Goal: Transaction & Acquisition: Book appointment/travel/reservation

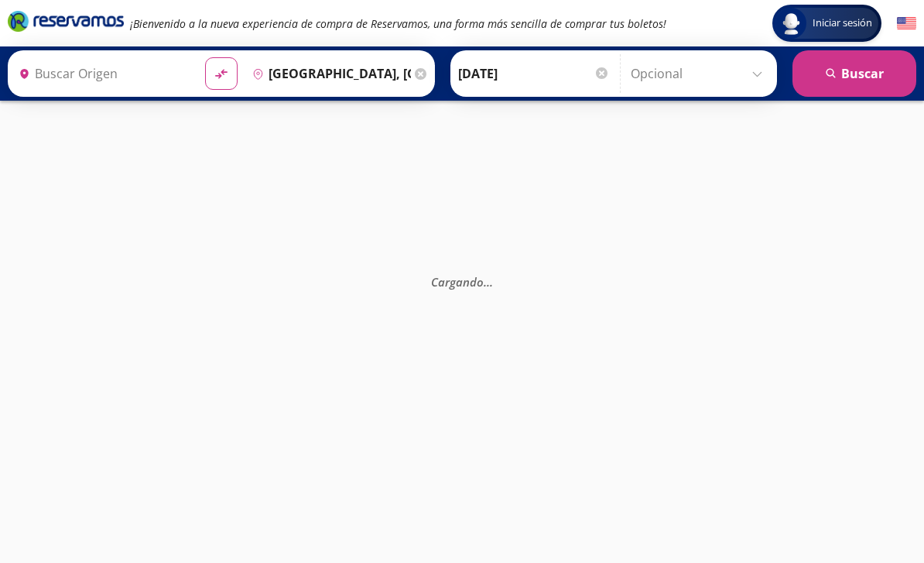
type input "[GEOGRAPHIC_DATA], [GEOGRAPHIC_DATA]"
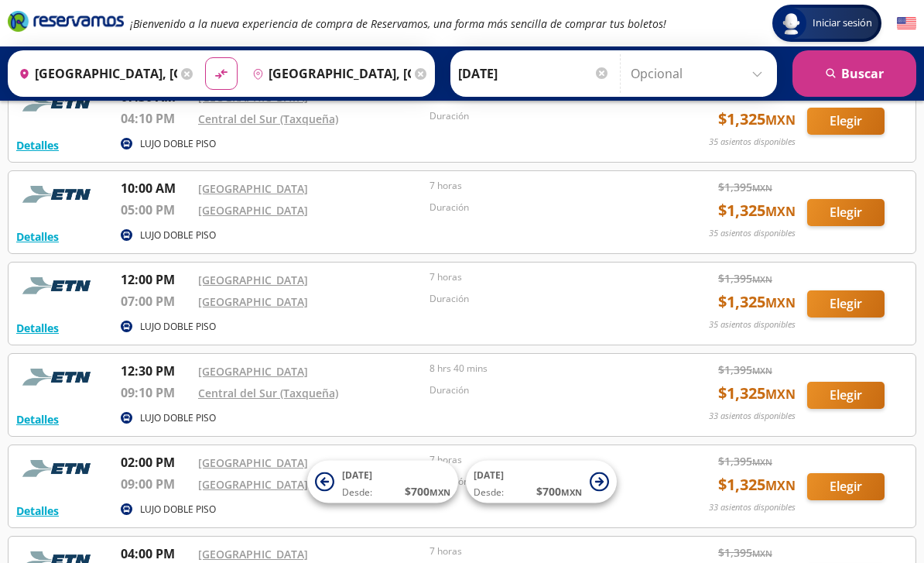
scroll to position [282, 0]
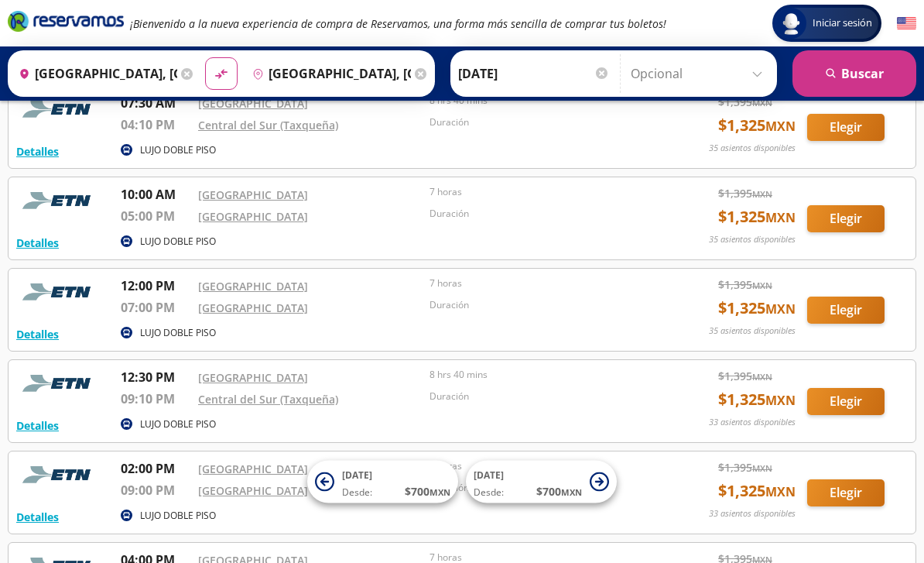
click at [610, 68] on input "[DATE]" at bounding box center [534, 73] width 152 height 39
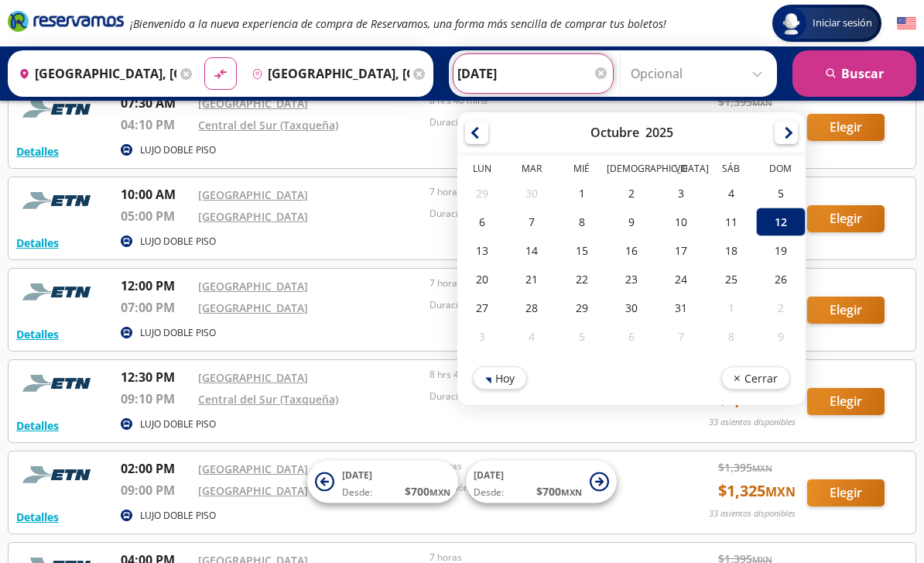
click at [755, 217] on div "11" at bounding box center [731, 221] width 50 height 29
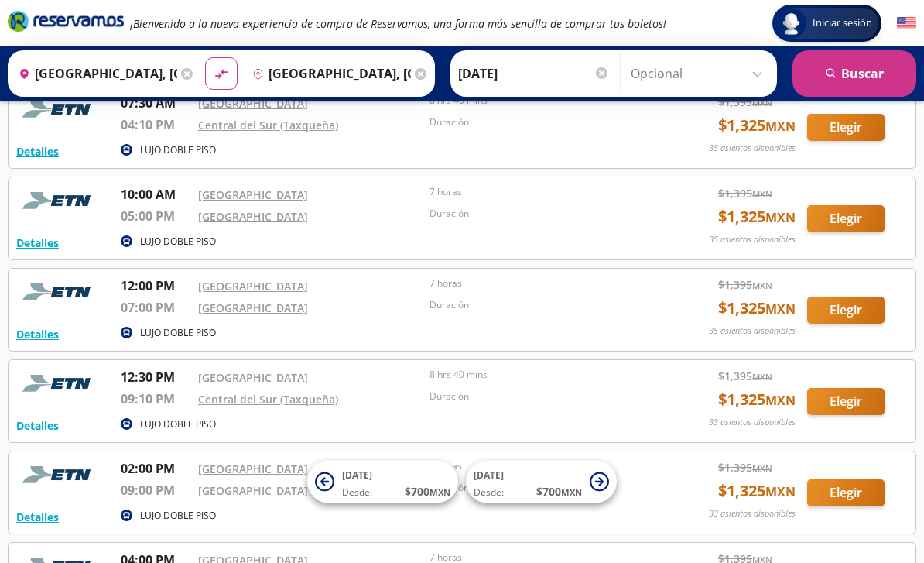
click at [610, 67] on input "11-Oct-25" at bounding box center [534, 73] width 152 height 39
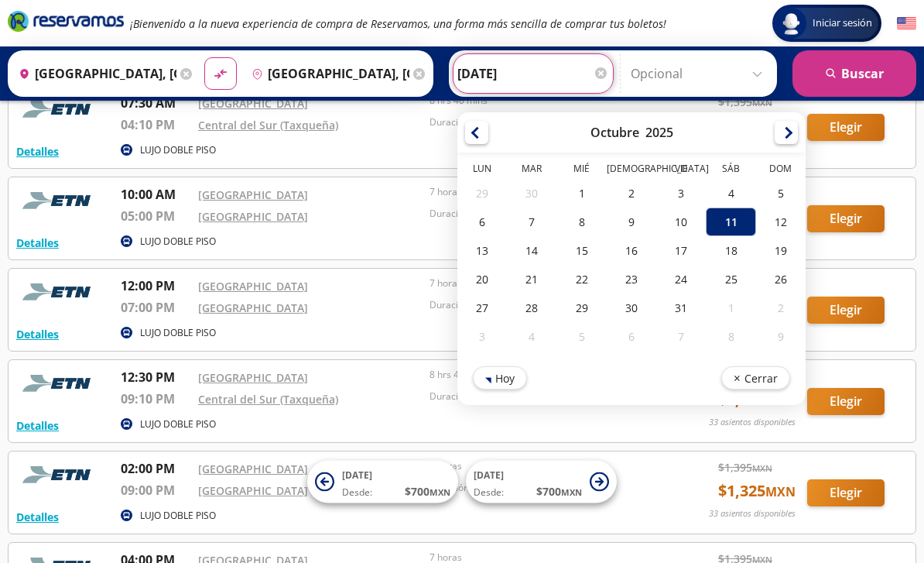
click at [706, 219] on div "10" at bounding box center [681, 221] width 50 height 29
type input "10-Oct-25"
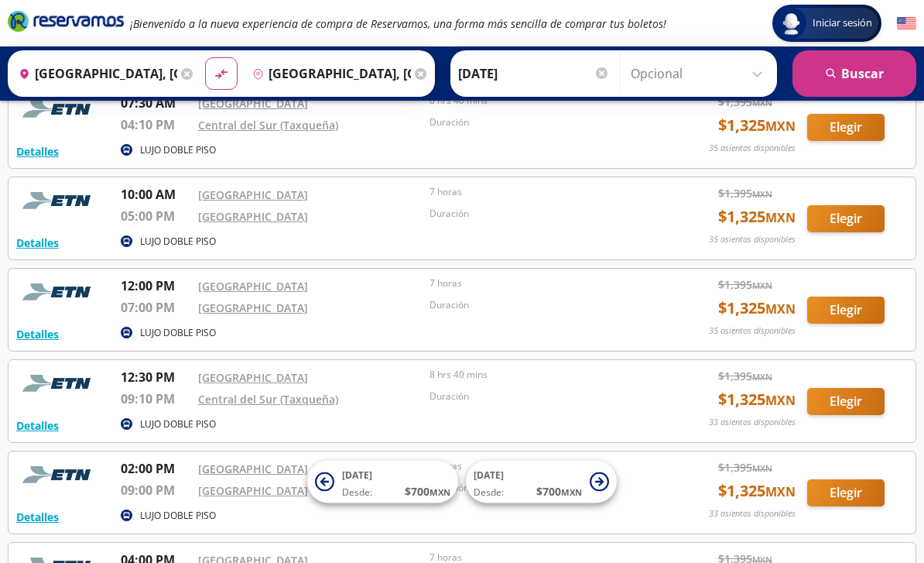
click at [426, 72] on icon at bounding box center [421, 74] width 12 height 12
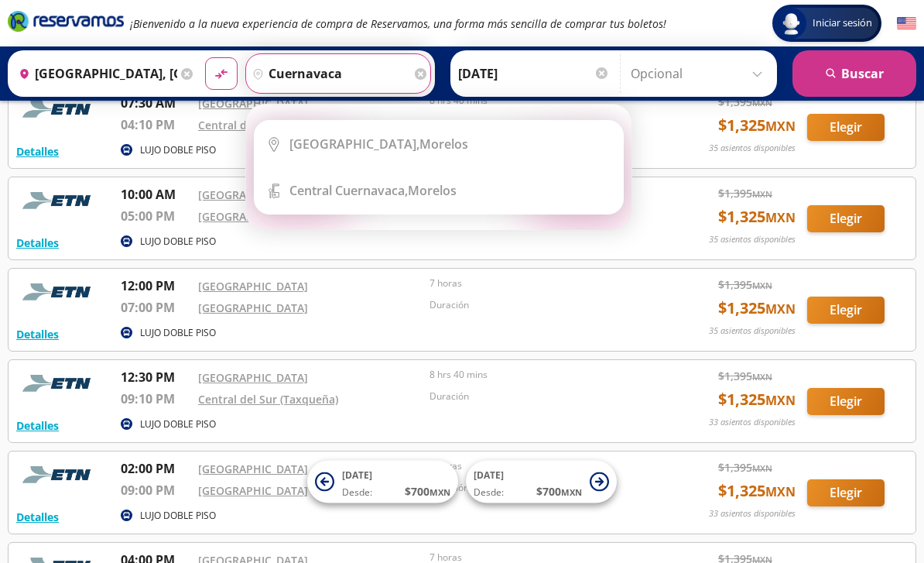
click at [423, 136] on div "Cuernavaca, Morelos" at bounding box center [378, 143] width 179 height 17
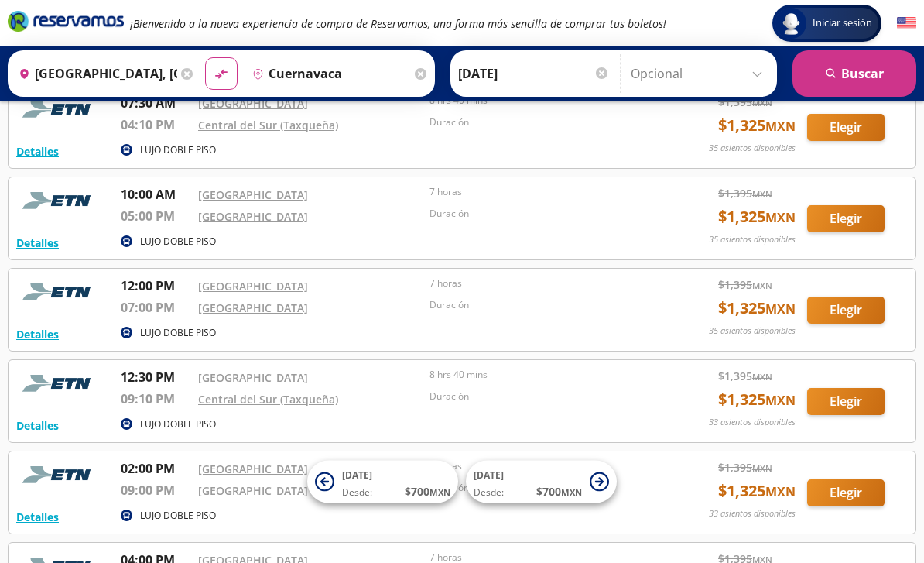
type input "Cuernavaca, Morelos"
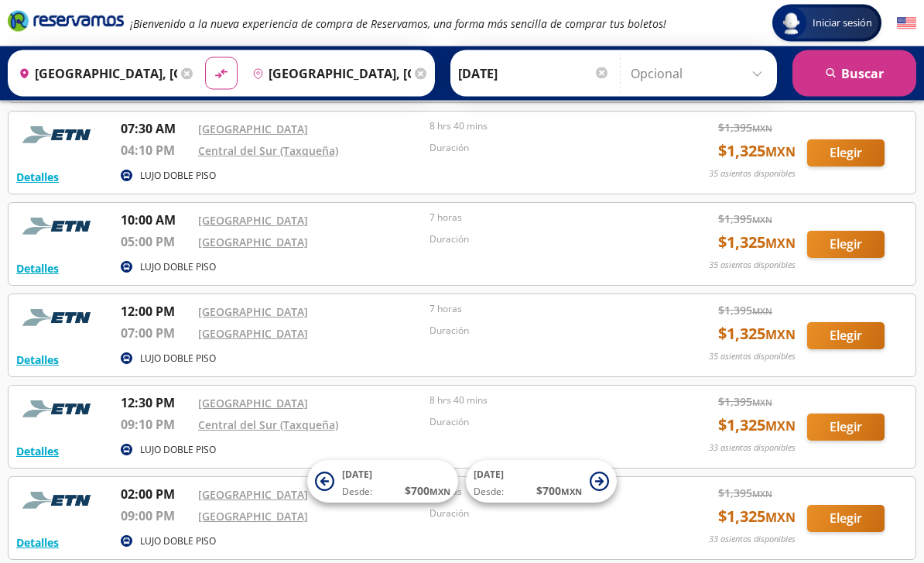
scroll to position [250, 0]
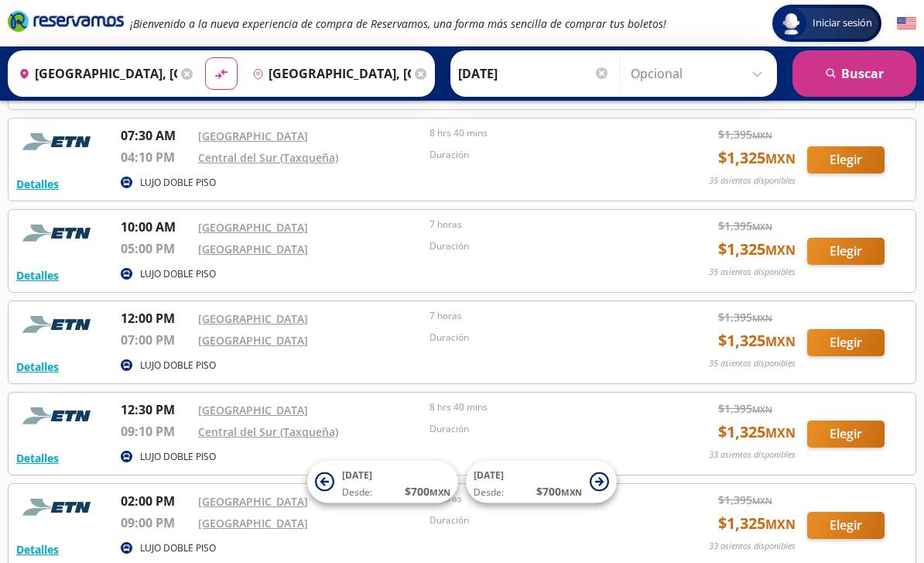
click at [610, 65] on input "10-Oct-25" at bounding box center [534, 73] width 152 height 39
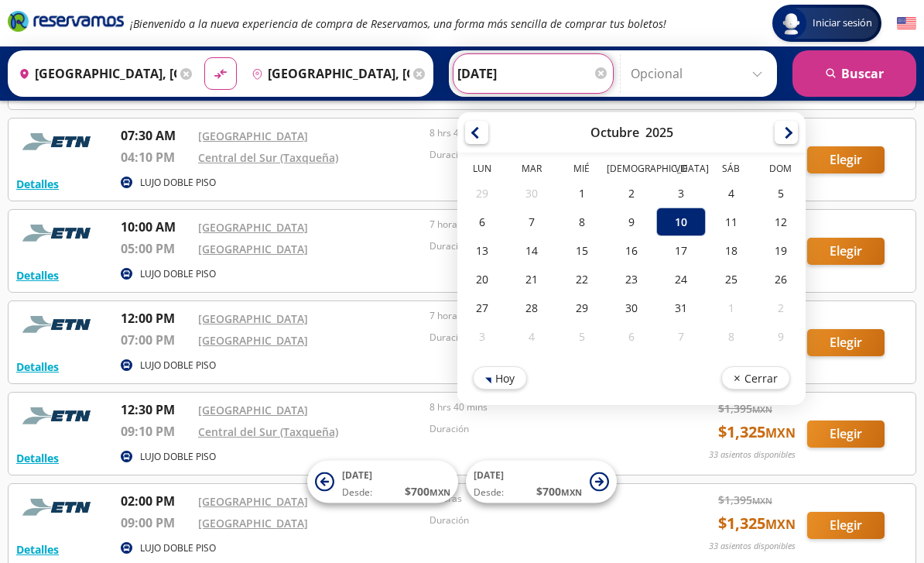
click at [656, 214] on div "9" at bounding box center [632, 221] width 50 height 29
type input "09-Oct-25"
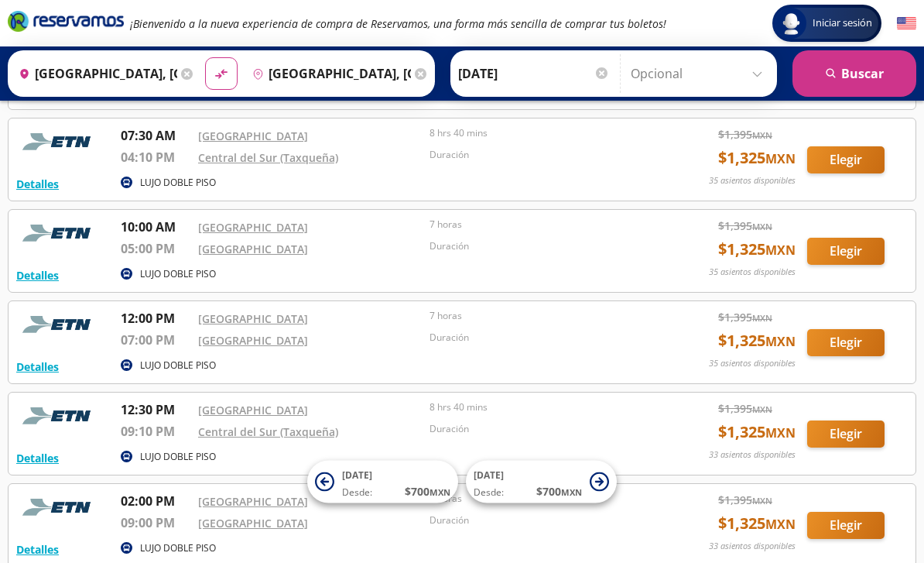
click at [854, 68] on button "search Buscar" at bounding box center [854, 73] width 124 height 46
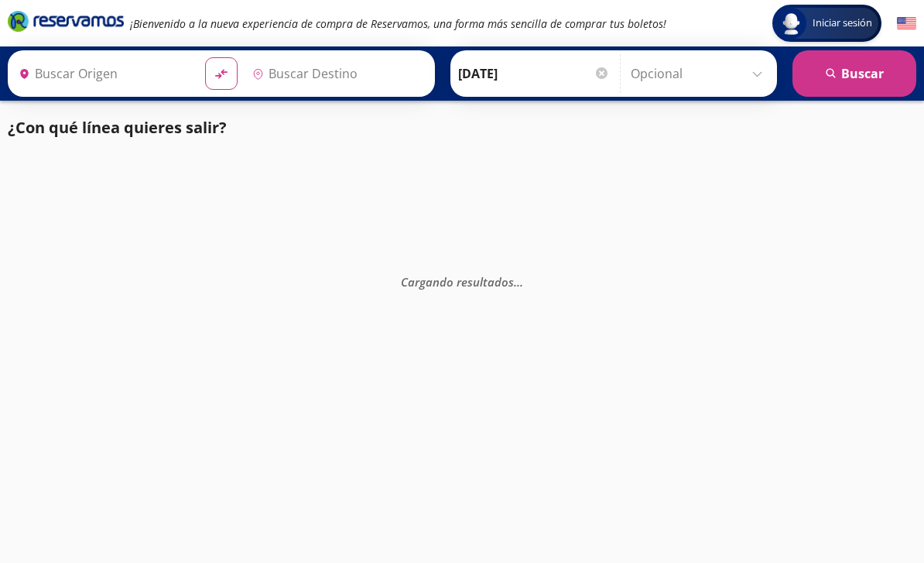
type input "Guadalajara, Jalisco"
type input "Cuernavaca, Morelos"
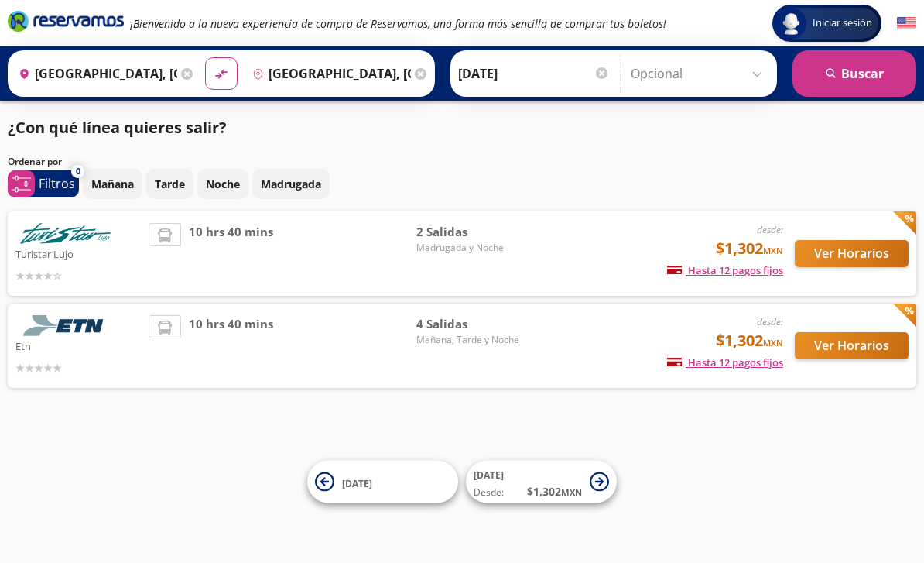
click at [426, 71] on icon at bounding box center [421, 74] width 12 height 12
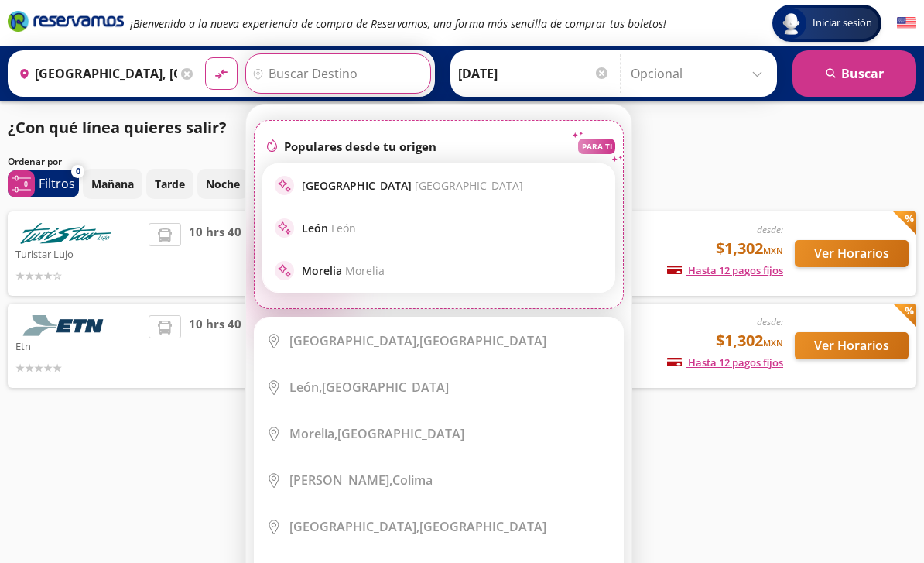
click at [713, 445] on div "Iniciar sesión Iniciar sesión ¡Bienvenido a la nueva experiencia de compra de R…" at bounding box center [462, 281] width 924 height 563
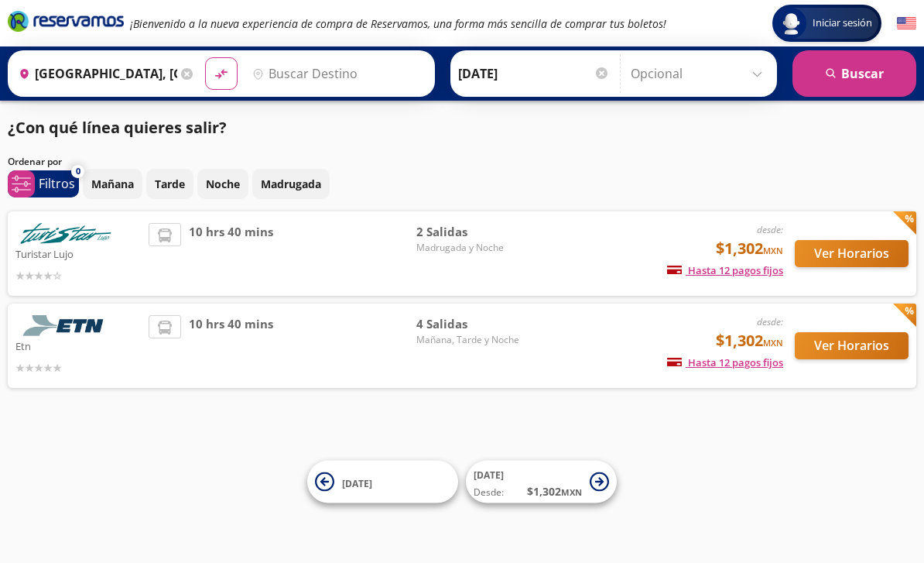
click at [847, 248] on button "Ver Horarios" at bounding box center [852, 253] width 114 height 27
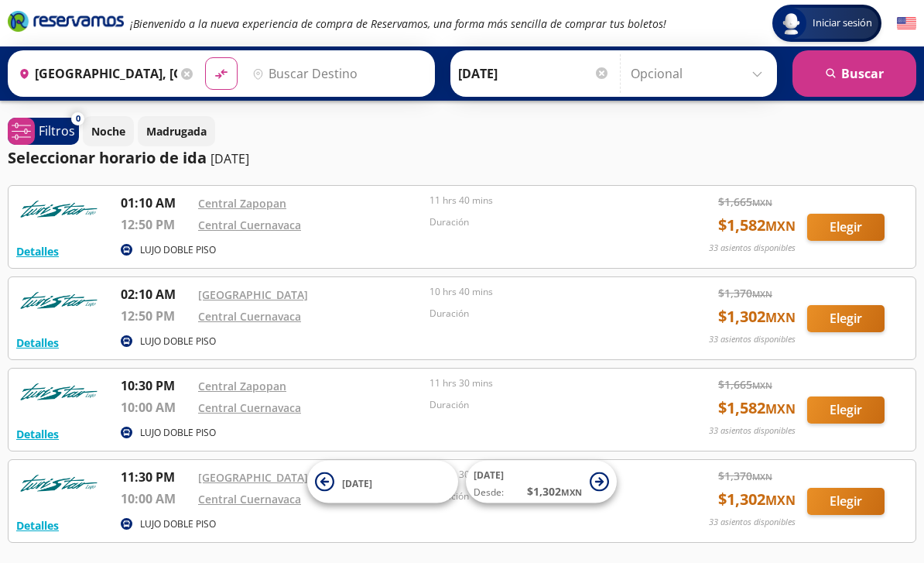
click at [905, 17] on img at bounding box center [906, 23] width 19 height 19
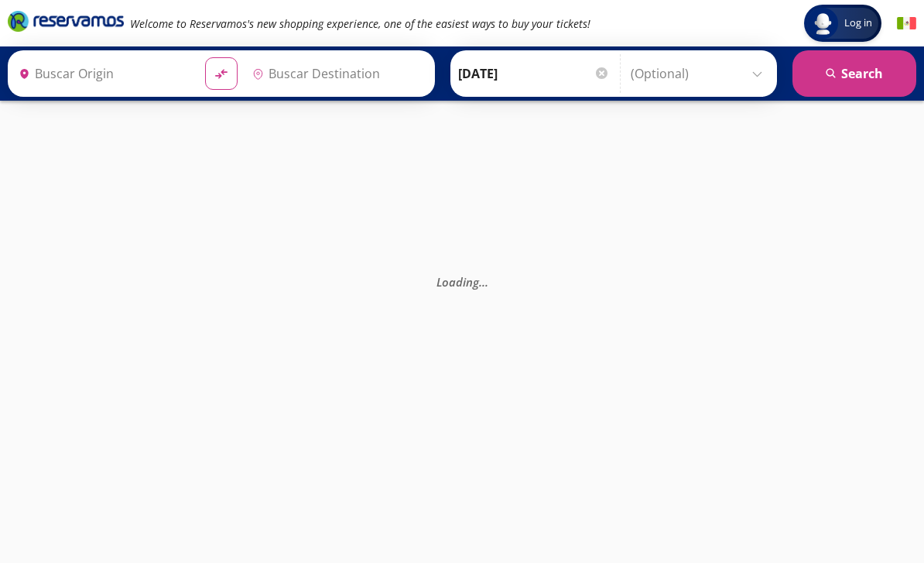
type input "[GEOGRAPHIC_DATA], [GEOGRAPHIC_DATA]"
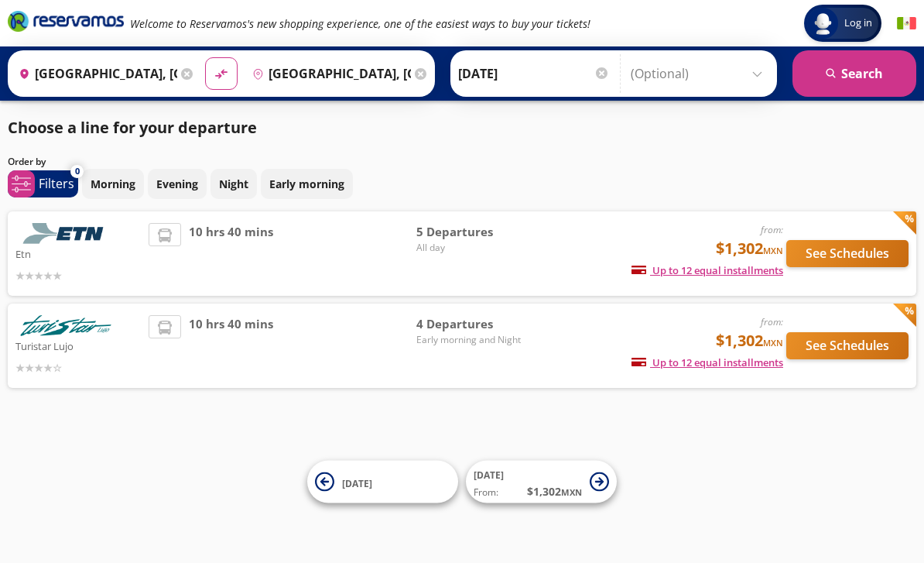
scroll to position [50, 0]
click at [267, 223] on span "10 hrs 40 mins" at bounding box center [231, 253] width 84 height 61
click at [841, 240] on button "See Schedules" at bounding box center [847, 253] width 122 height 27
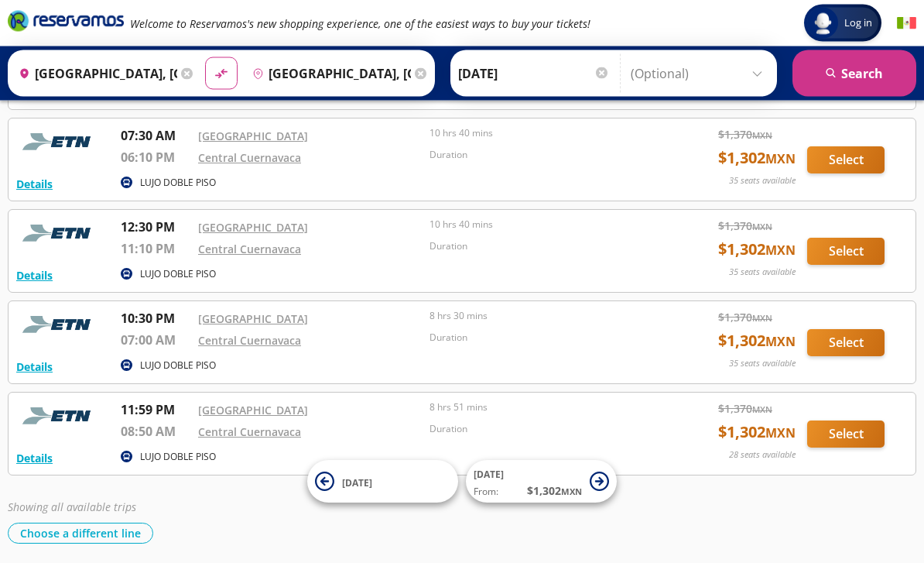
scroll to position [158, 0]
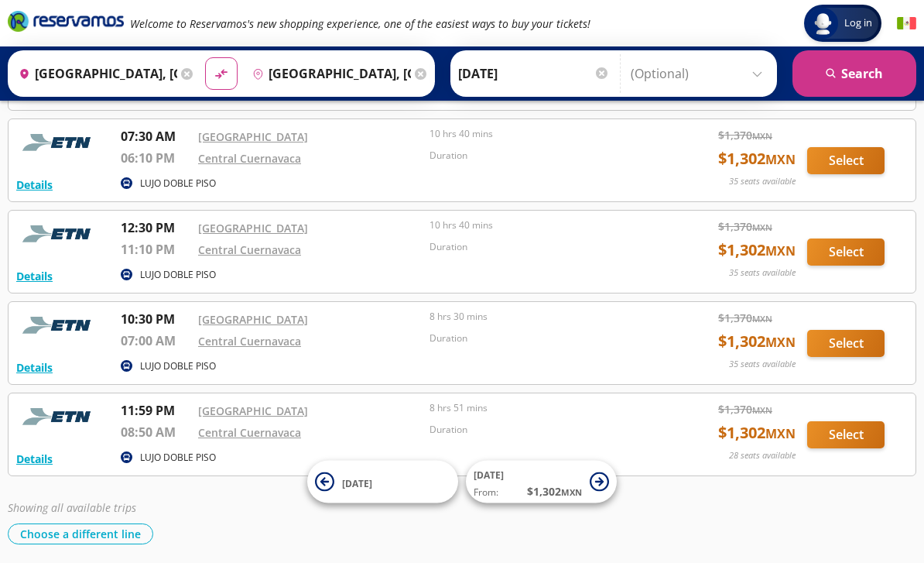
click at [33, 361] on button "Details" at bounding box center [34, 367] width 36 height 16
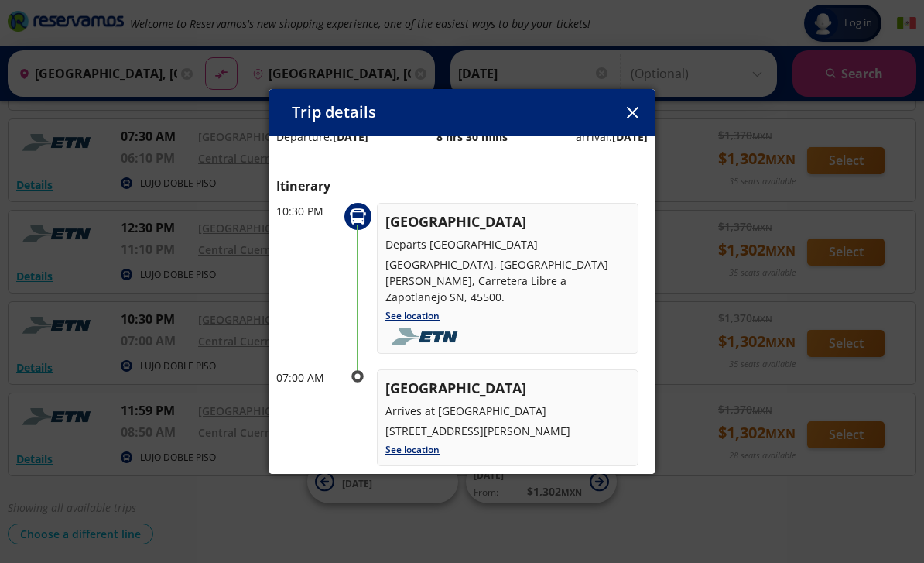
scroll to position [19, 0]
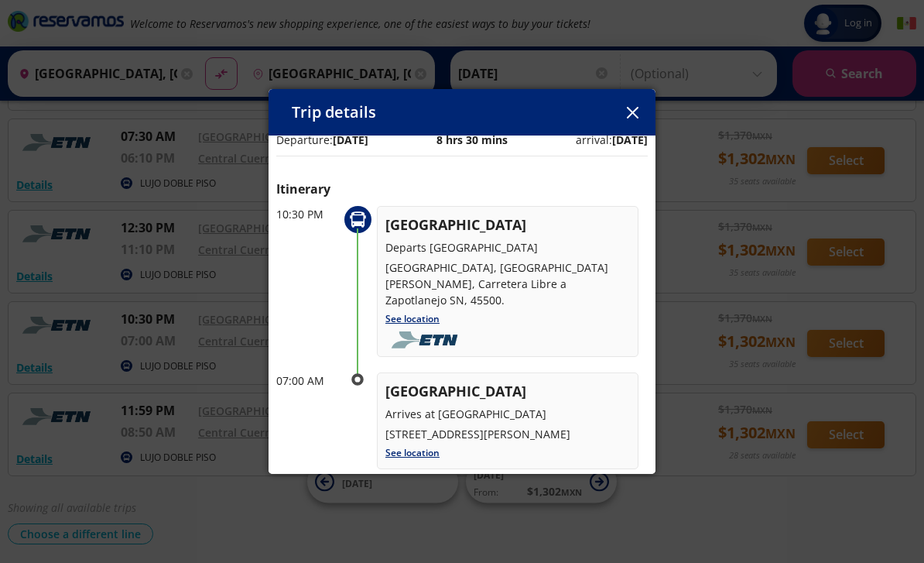
click at [638, 115] on button "button" at bounding box center [632, 112] width 23 height 23
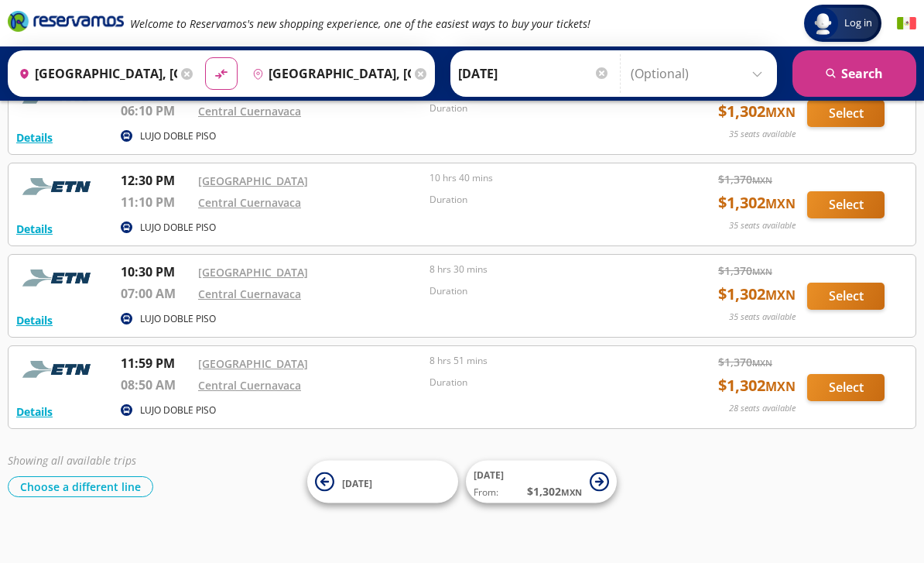
scroll to position [207, 0]
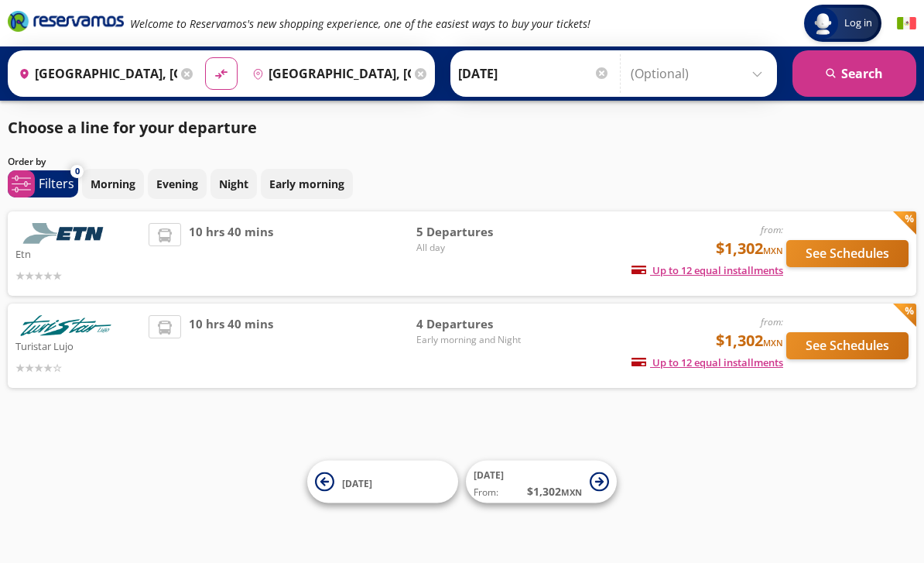
scroll to position [50, 0]
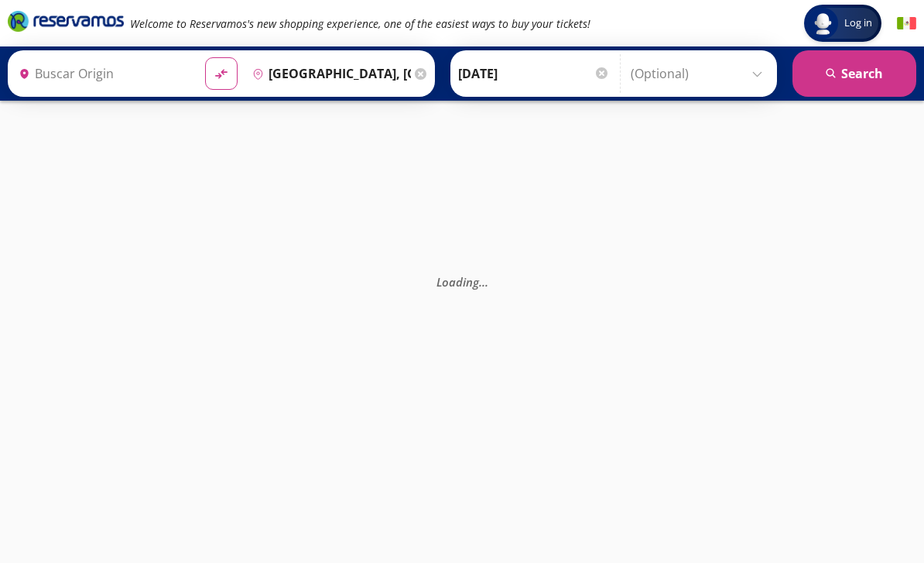
type input "[GEOGRAPHIC_DATA], [GEOGRAPHIC_DATA]"
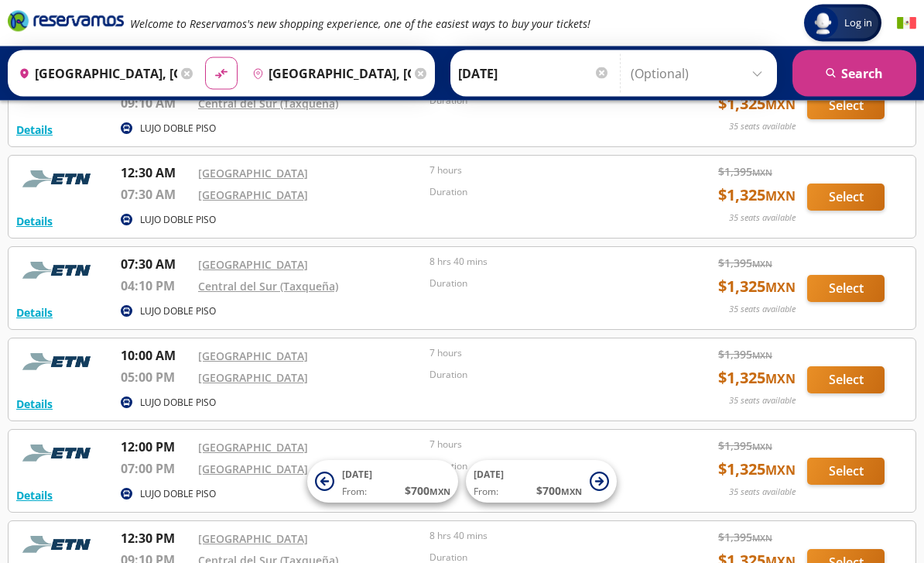
scroll to position [122, 0]
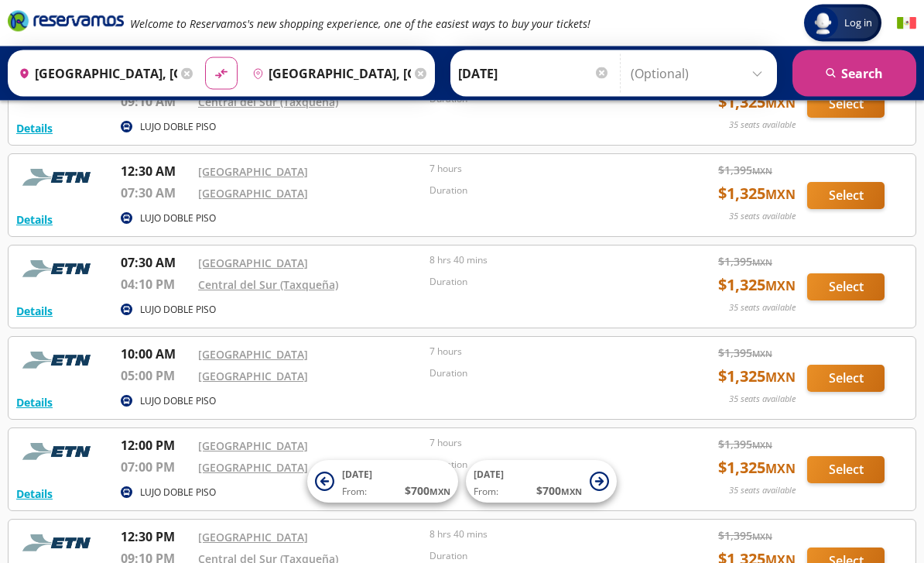
click at [610, 64] on input "[DATE]" at bounding box center [534, 73] width 152 height 39
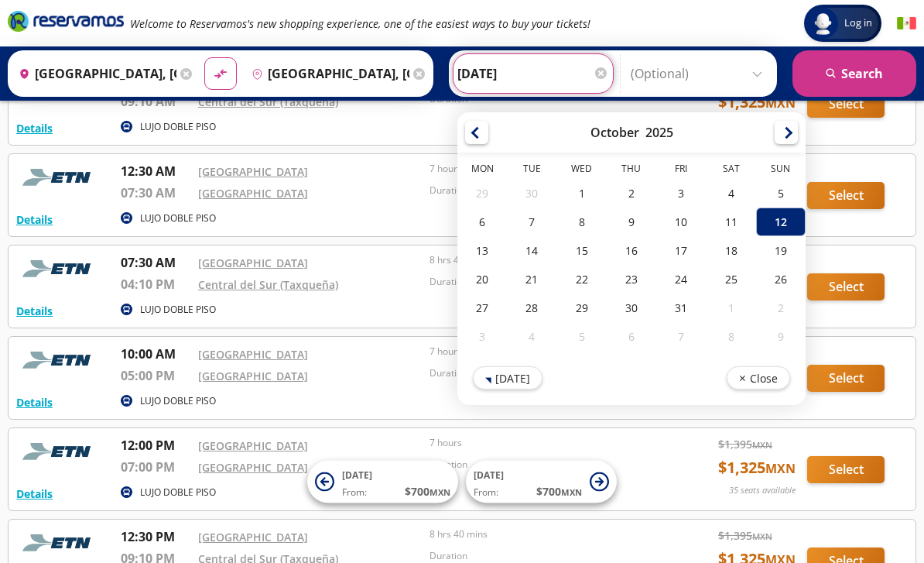
click at [806, 217] on div "12" at bounding box center [781, 221] width 50 height 29
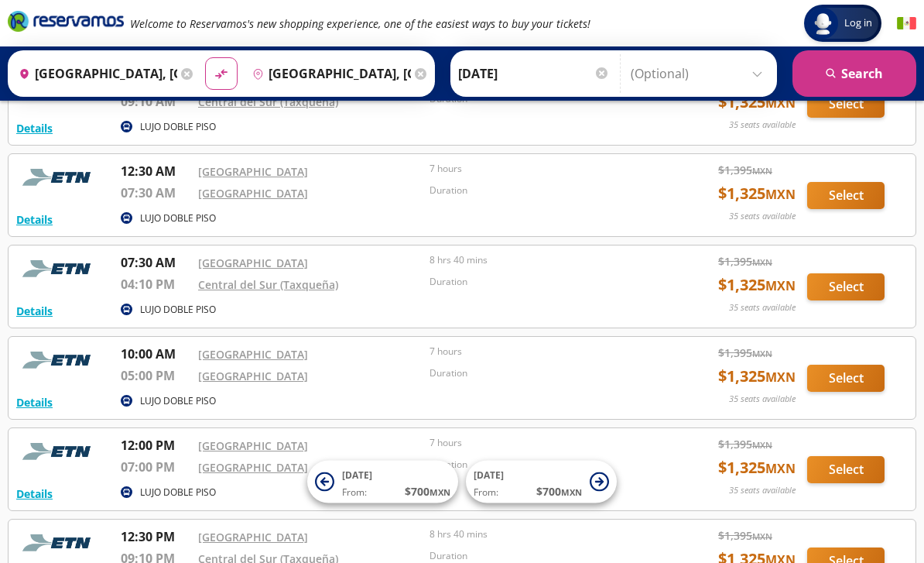
click at [546, 68] on input "12-Oct-25" at bounding box center [534, 73] width 152 height 39
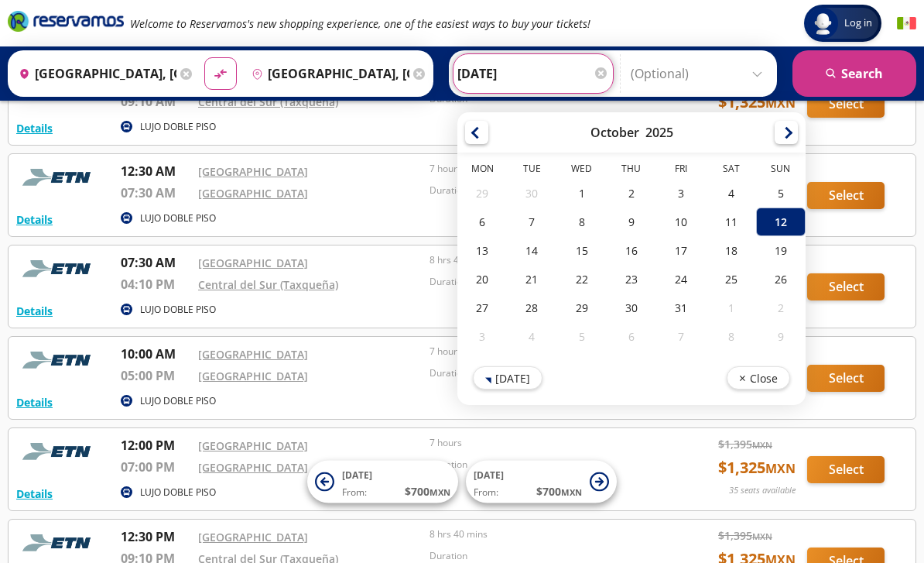
click at [408, 298] on div "Central del Sur (Taxqueña)" at bounding box center [310, 287] width 224 height 24
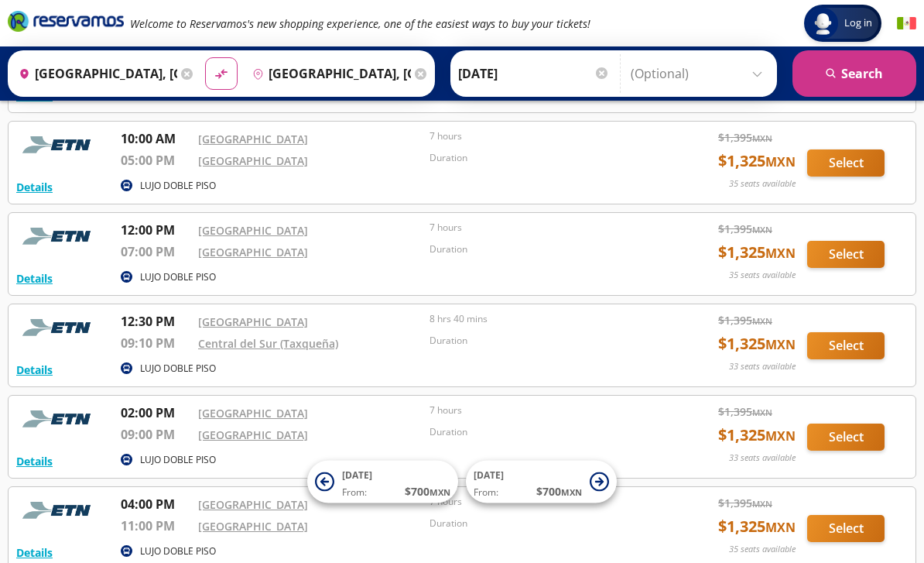
scroll to position [342, 0]
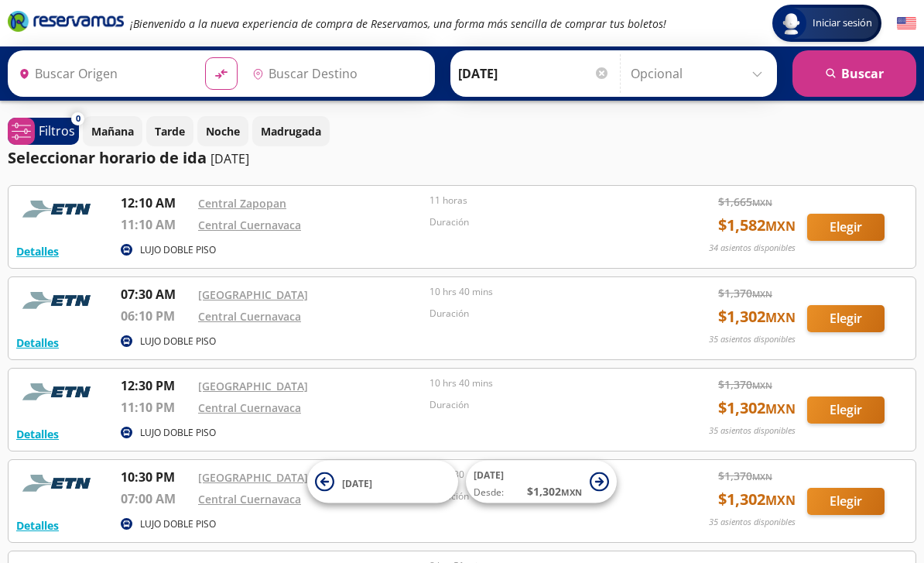
type input "[GEOGRAPHIC_DATA], [GEOGRAPHIC_DATA]"
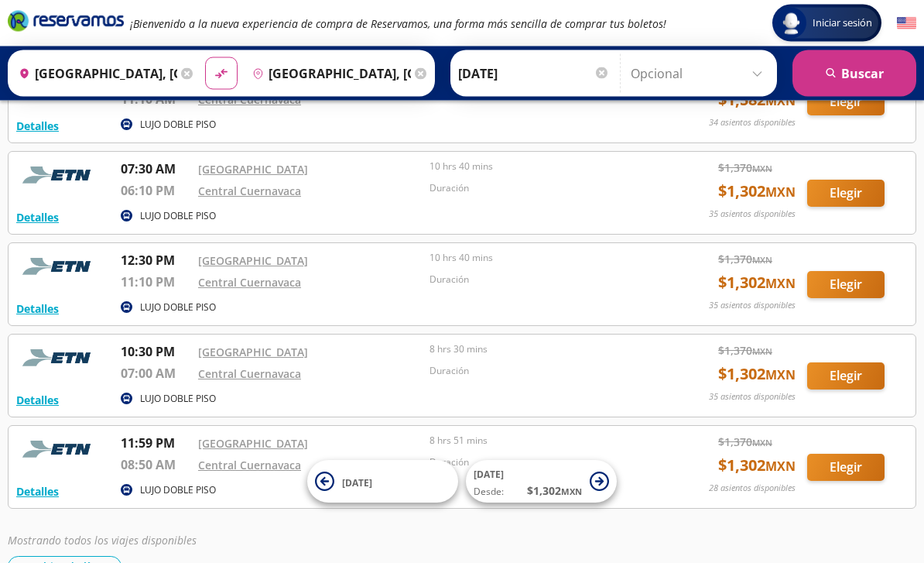
scroll to position [125, 0]
click at [299, 375] on link "Central Cuernavaca" at bounding box center [249, 373] width 103 height 15
type input "[GEOGRAPHIC_DATA], [GEOGRAPHIC_DATA]"
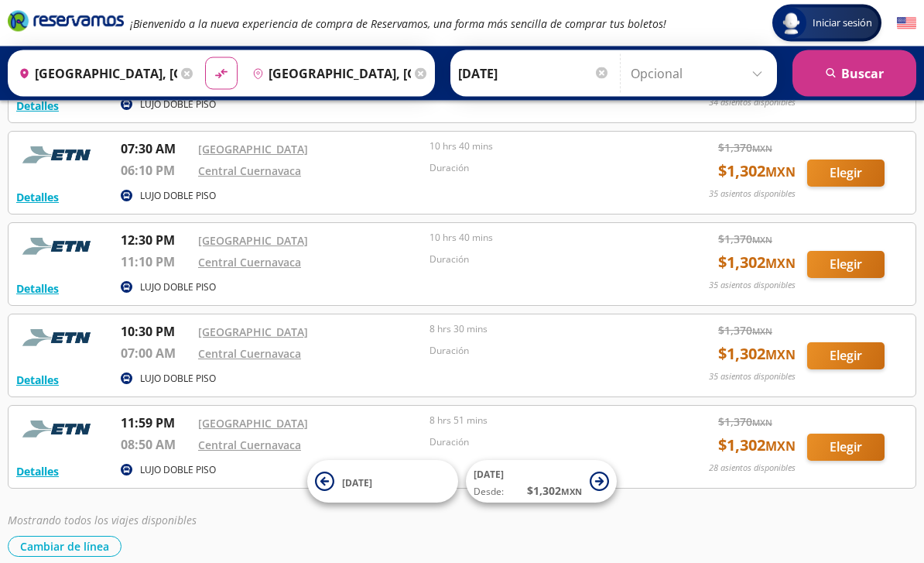
scroll to position [145, 0]
click at [553, 351] on p "Duración" at bounding box center [542, 351] width 224 height 14
click at [854, 352] on button "Elegir" at bounding box center [845, 355] width 77 height 27
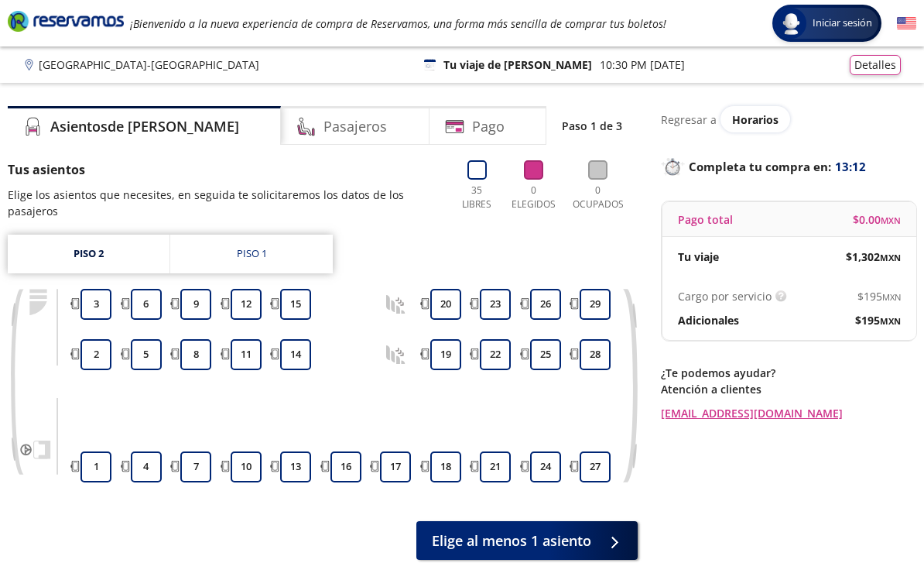
click at [875, 68] on button "Detalles" at bounding box center [875, 65] width 51 height 20
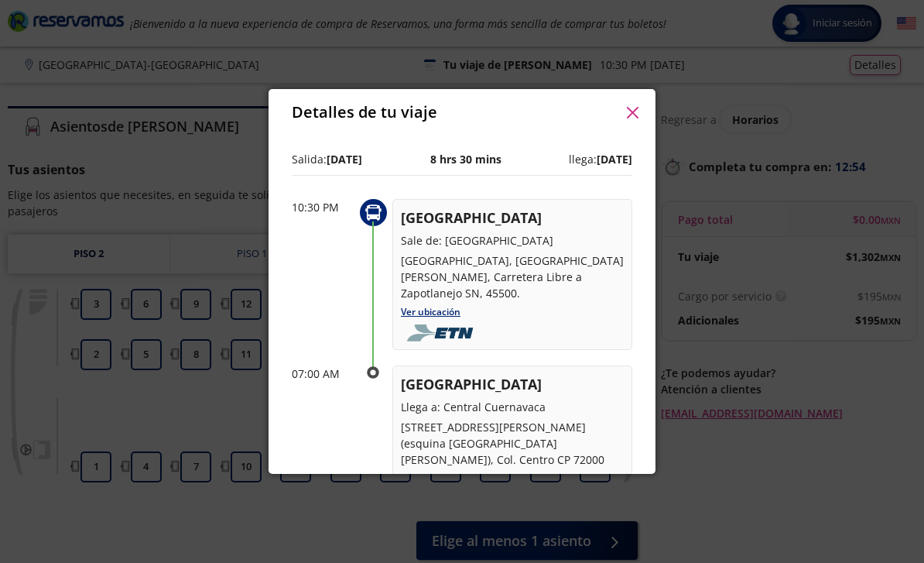
click at [637, 117] on icon "button" at bounding box center [632, 113] width 12 height 12
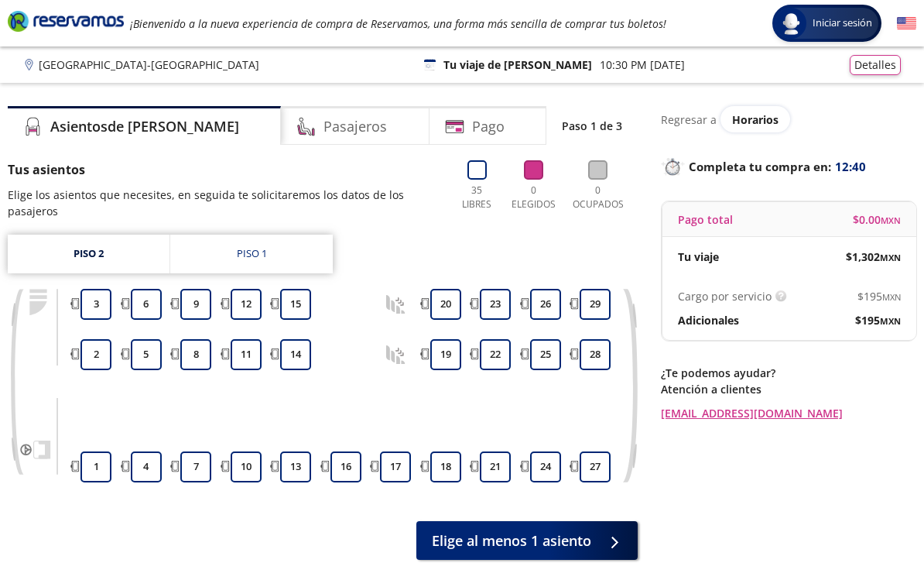
click at [841, 17] on span "Iniciar sesión" at bounding box center [842, 22] width 72 height 15
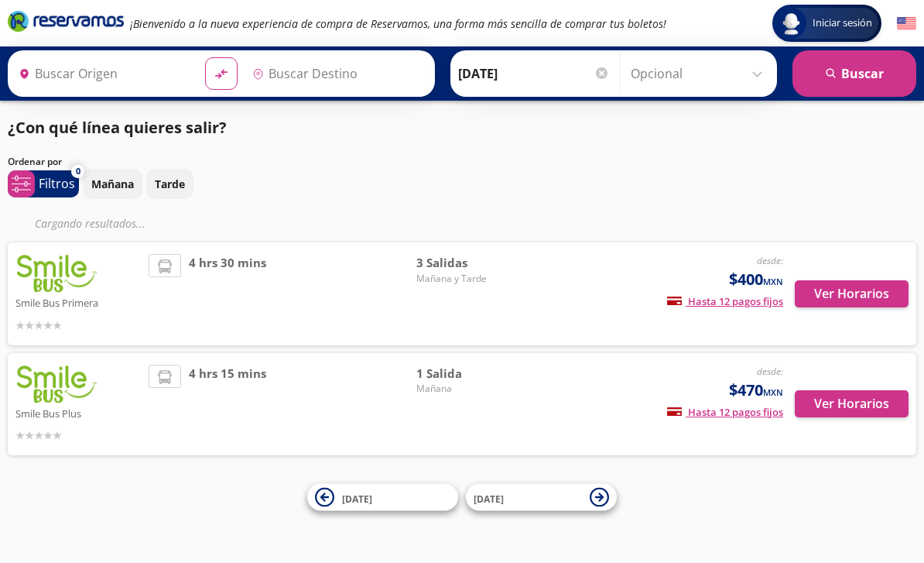
type input "[GEOGRAPHIC_DATA], [GEOGRAPHIC_DATA]"
type input "[PERSON_NAME], [GEOGRAPHIC_DATA]"
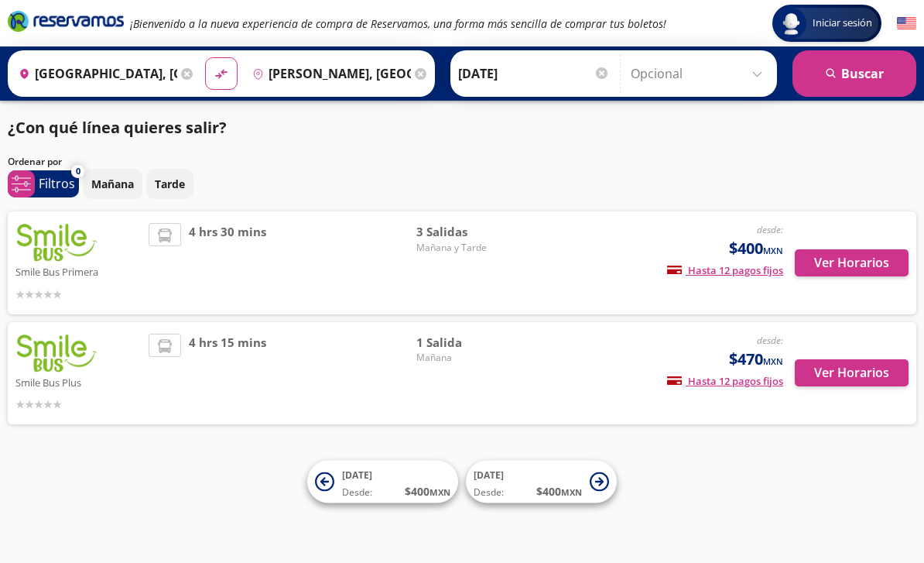
click at [55, 350] on img at bounding box center [56, 353] width 83 height 39
click at [830, 366] on button "Ver Horarios" at bounding box center [852, 372] width 114 height 27
click at [72, 232] on img at bounding box center [56, 242] width 83 height 39
click at [841, 255] on button "Ver Horarios" at bounding box center [852, 262] width 114 height 27
click at [216, 368] on span "4 hrs 15 mins" at bounding box center [227, 374] width 77 height 80
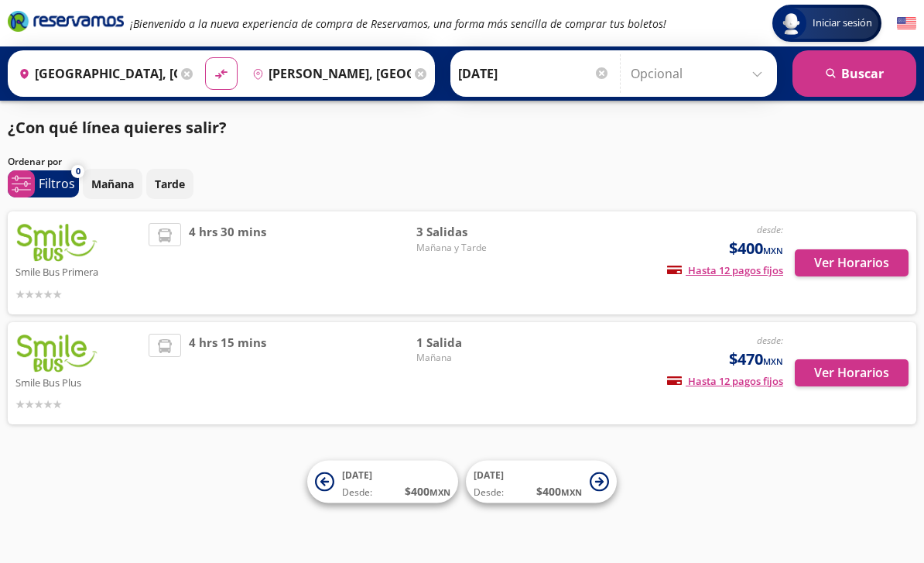
click at [59, 350] on img at bounding box center [56, 353] width 83 height 39
click at [827, 368] on button "Ver Horarios" at bounding box center [852, 372] width 114 height 27
click at [763, 67] on input "Opcional" at bounding box center [700, 73] width 139 height 39
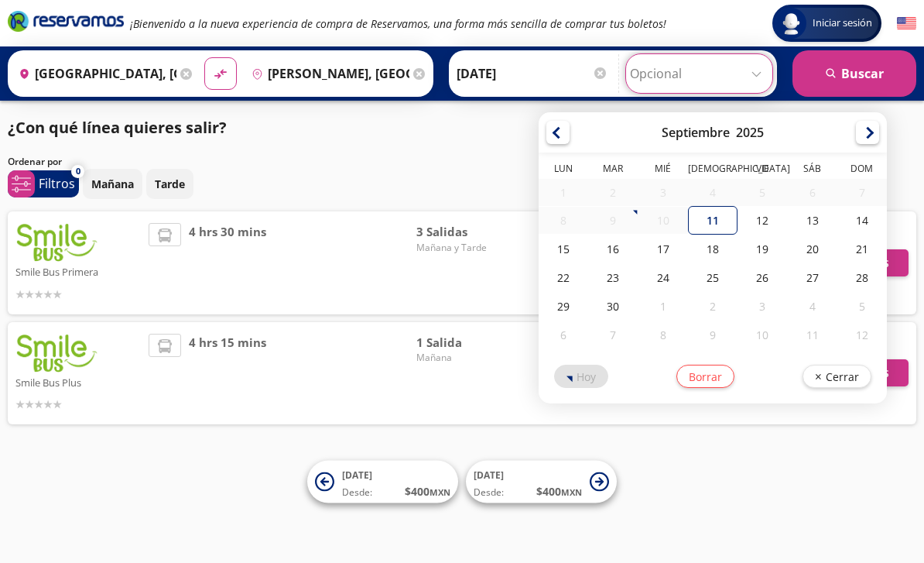
click at [476, 194] on div "Mañana Tarde" at bounding box center [499, 184] width 833 height 30
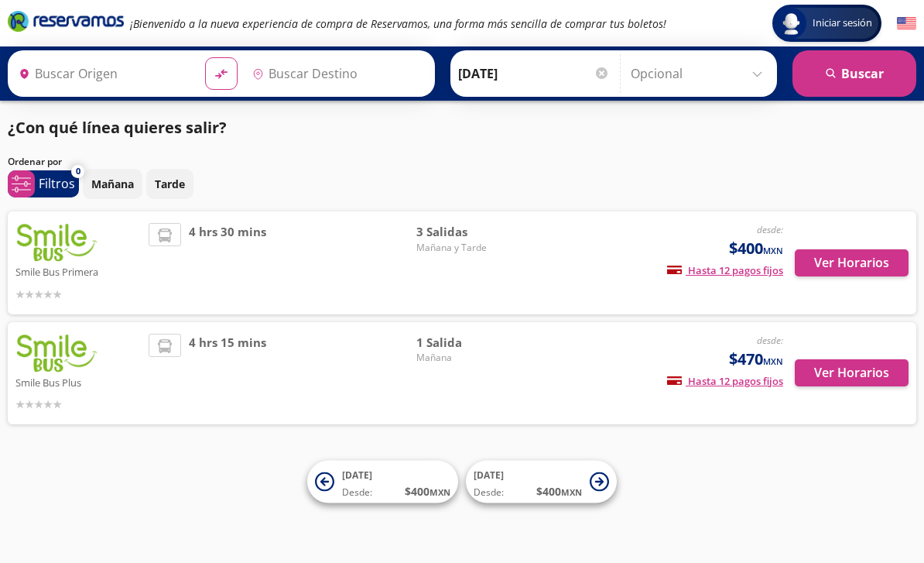
type input "[GEOGRAPHIC_DATA], [GEOGRAPHIC_DATA]"
type input "[PERSON_NAME], [GEOGRAPHIC_DATA]"
click at [187, 122] on p "¿Con qué línea quieres salir?" at bounding box center [117, 127] width 219 height 23
click at [45, 179] on p "Filtros" at bounding box center [57, 183] width 36 height 19
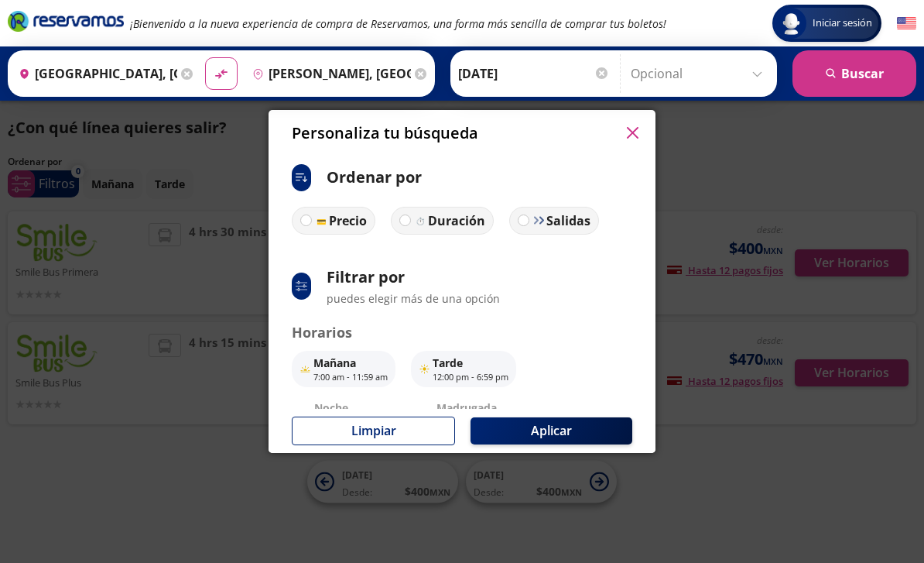
click at [464, 354] on p "Tarde" at bounding box center [471, 362] width 76 height 16
click at [566, 444] on button "Aplicar" at bounding box center [552, 430] width 162 height 27
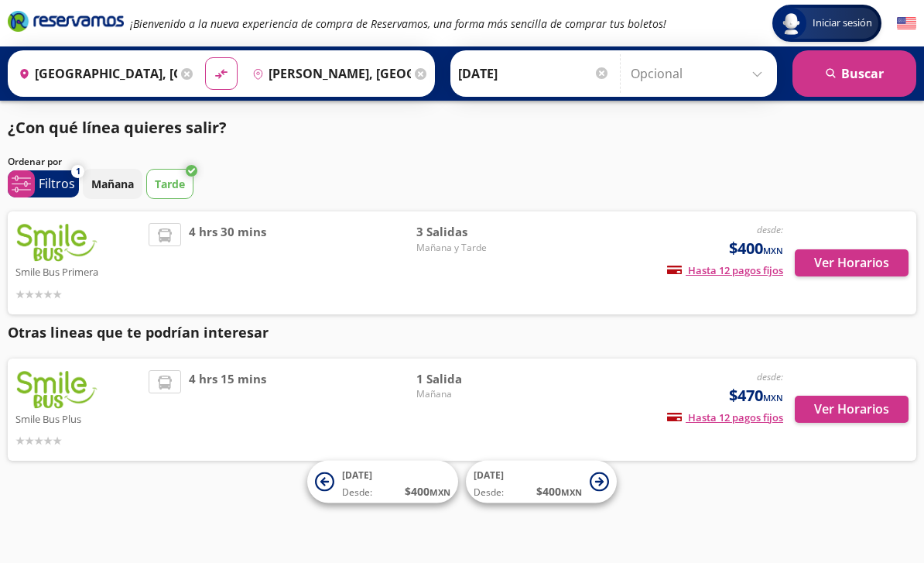
click at [837, 406] on button "Ver Horarios" at bounding box center [852, 408] width 114 height 27
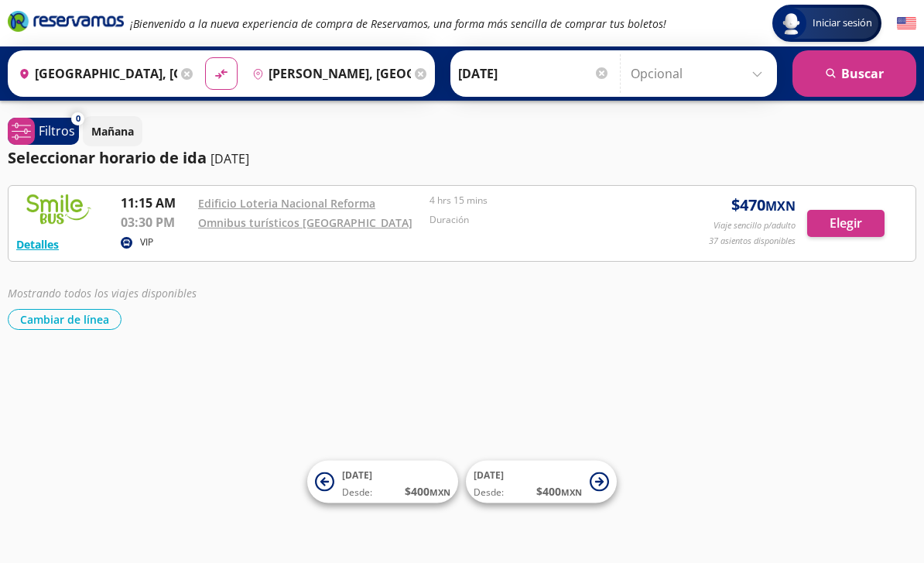
click at [55, 242] on button "Detalles" at bounding box center [37, 244] width 43 height 16
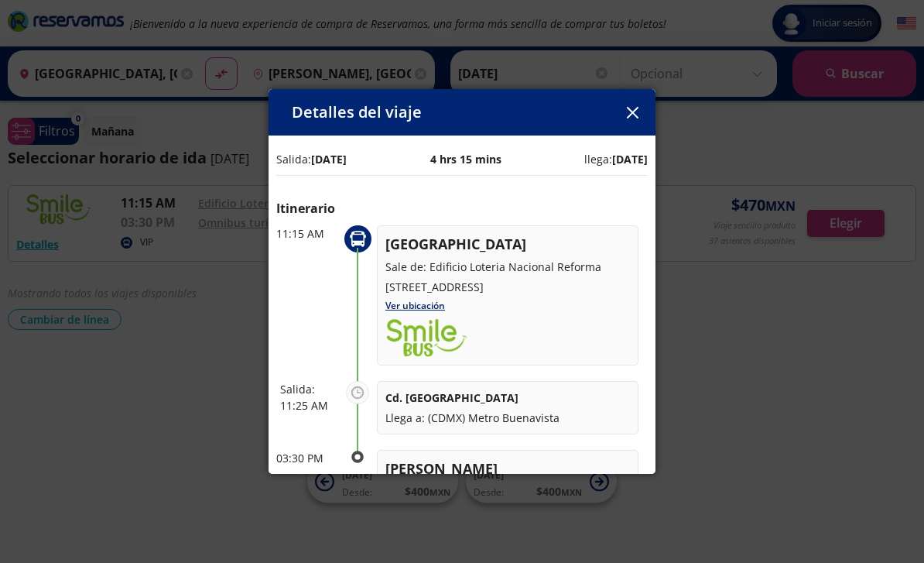
click at [638, 101] on button "button" at bounding box center [632, 112] width 23 height 23
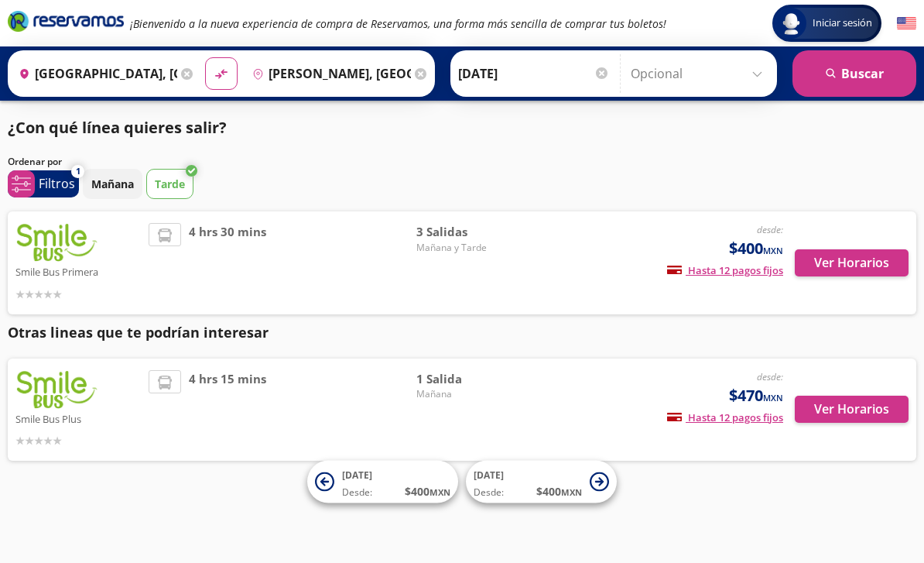
click at [843, 253] on button "Ver Horarios" at bounding box center [852, 262] width 114 height 27
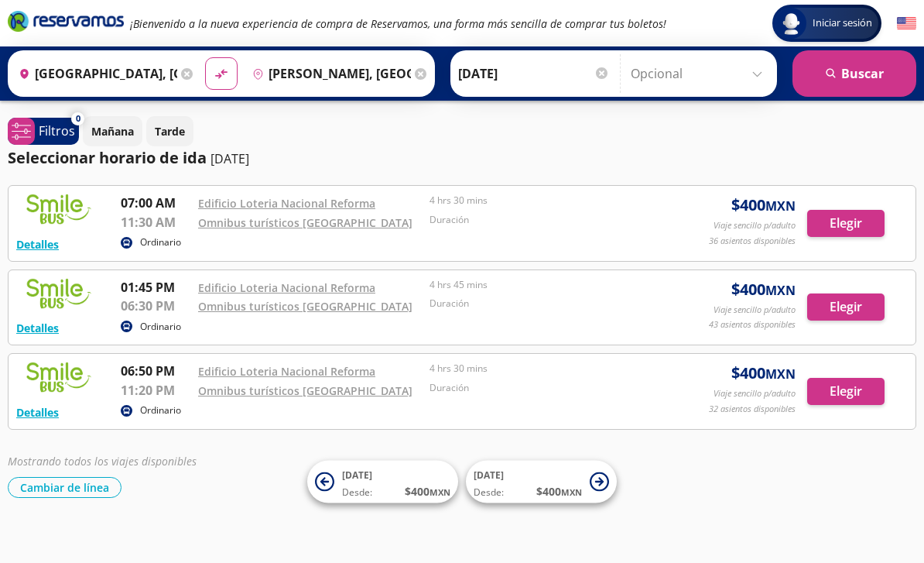
click at [47, 323] on button "Detalles" at bounding box center [37, 328] width 43 height 16
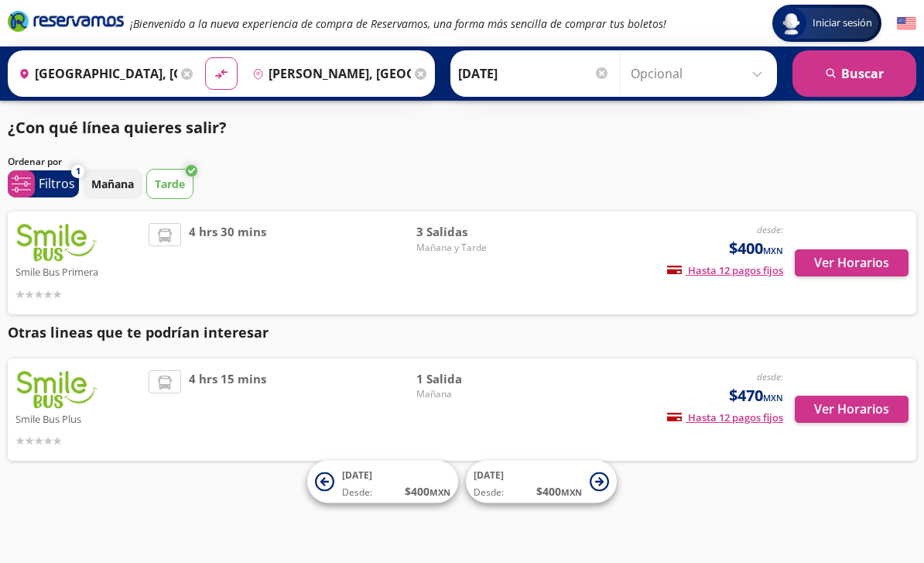
click at [840, 403] on button "Ver Horarios" at bounding box center [852, 408] width 114 height 27
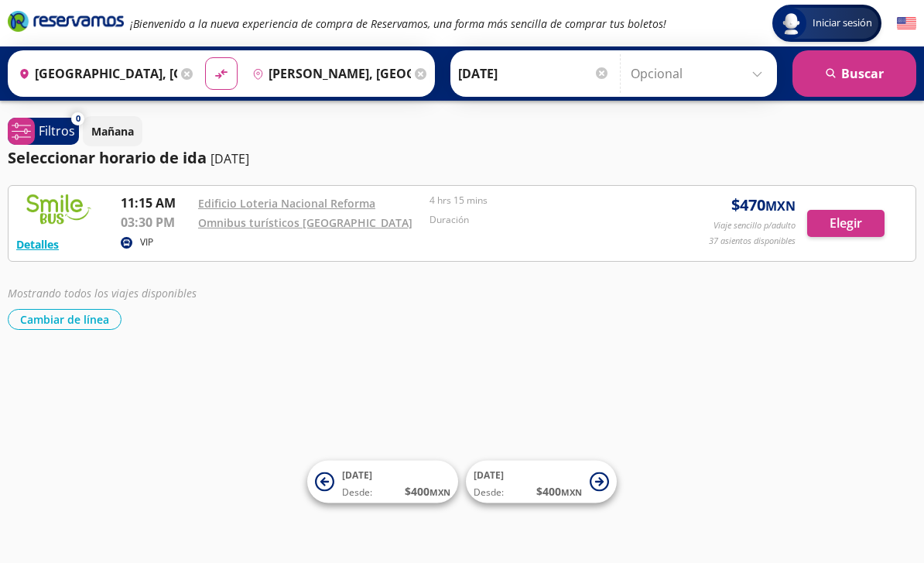
click at [842, 220] on button "Elegir" at bounding box center [845, 223] width 77 height 27
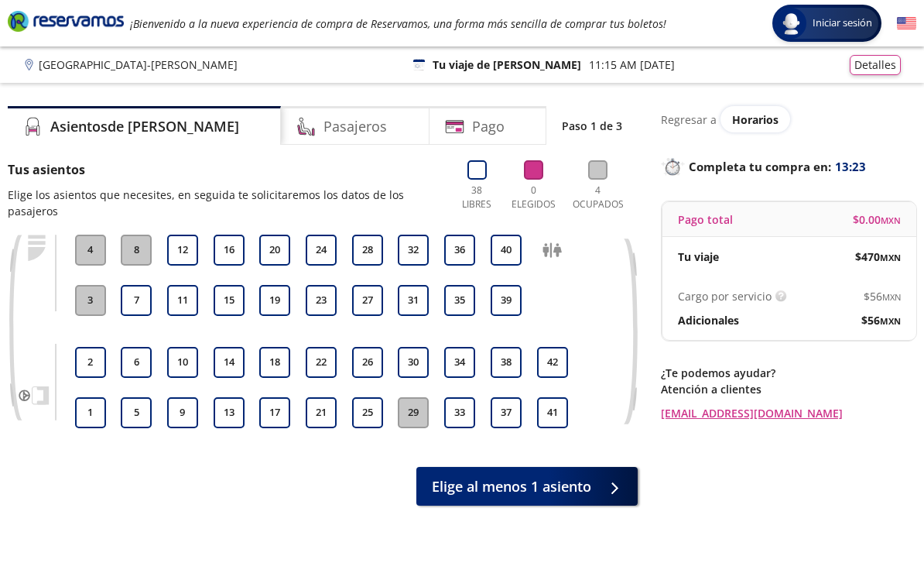
click at [762, 405] on link "[EMAIL_ADDRESS][DOMAIN_NAME]" at bounding box center [788, 413] width 255 height 16
